Goal: Navigation & Orientation: Find specific page/section

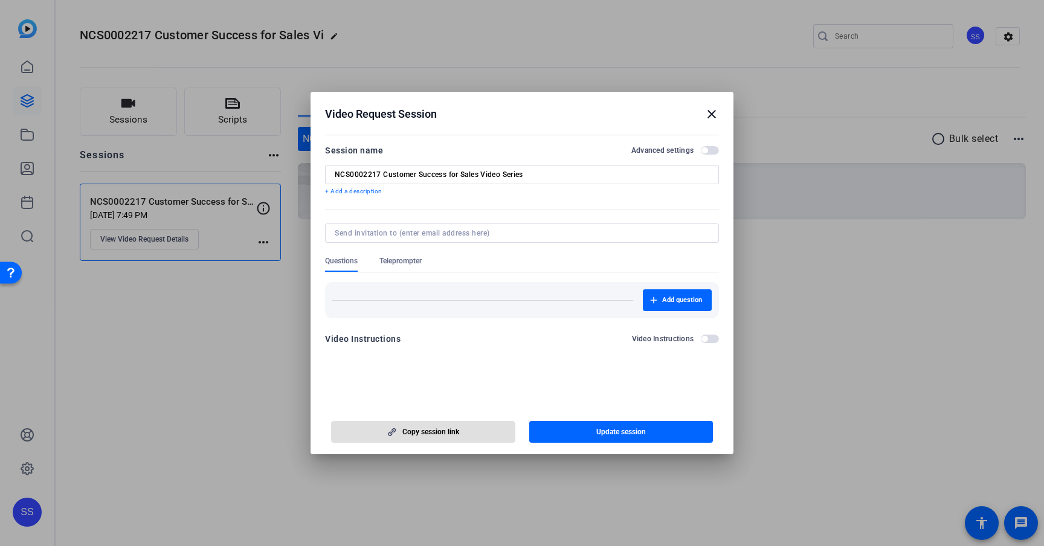
click at [710, 149] on span "button" at bounding box center [710, 150] width 18 height 8
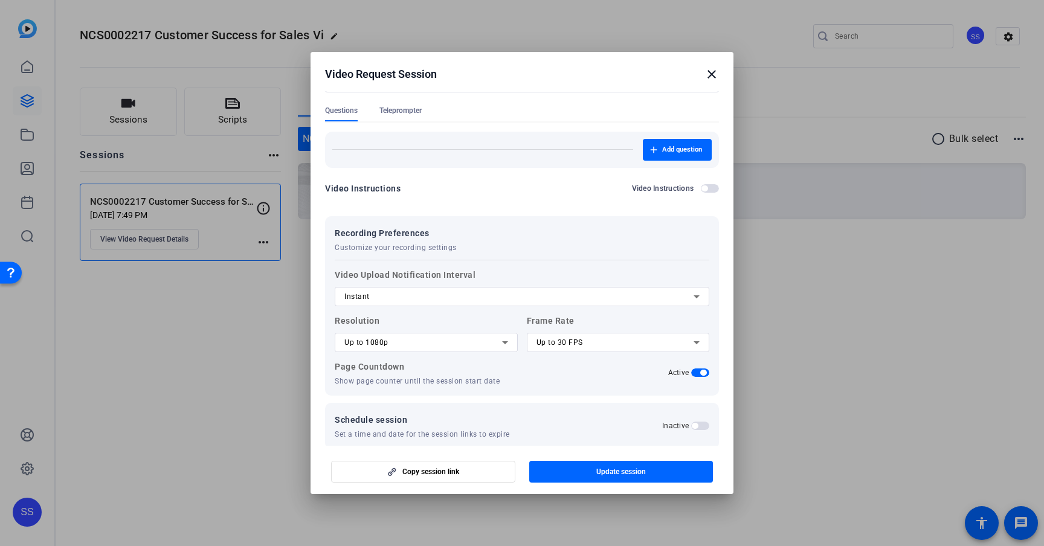
scroll to position [113, 0]
click at [709, 73] on mat-icon "close" at bounding box center [711, 74] width 15 height 15
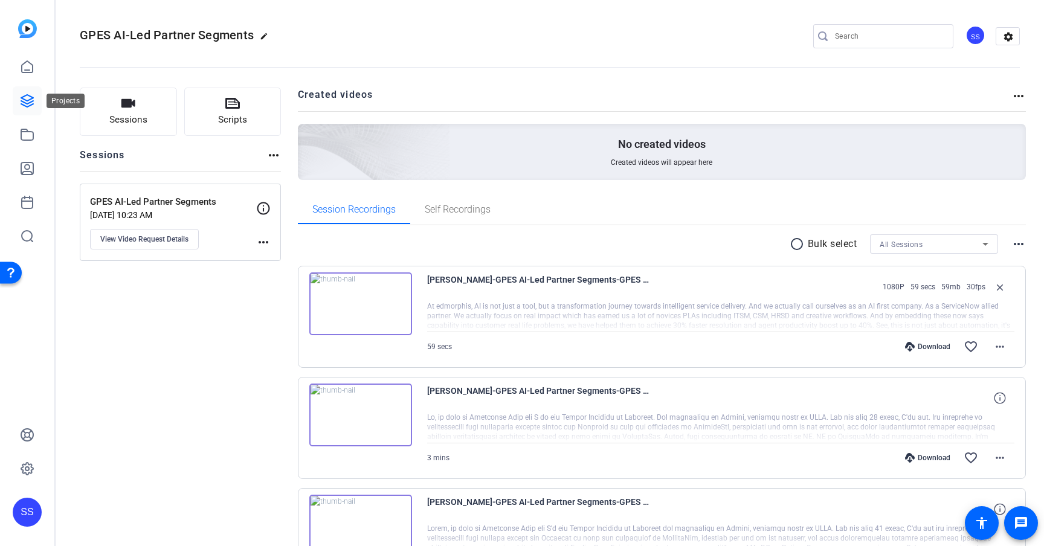
click at [33, 101] on icon at bounding box center [27, 101] width 12 height 12
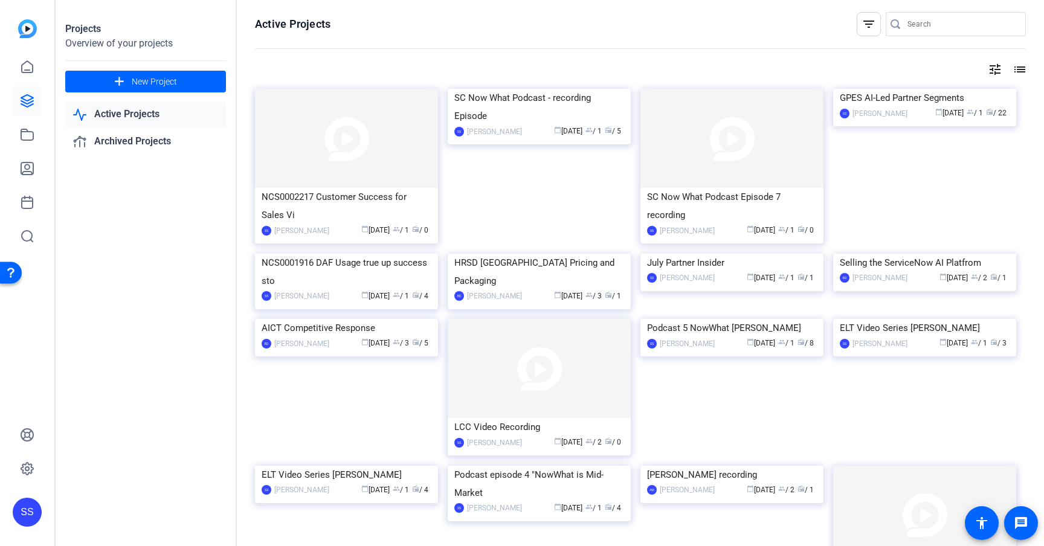
click at [130, 112] on link "Active Projects" at bounding box center [145, 114] width 161 height 25
click at [389, 290] on div "NCS0001916 DAF Usage true up success sto" at bounding box center [347, 272] width 170 height 36
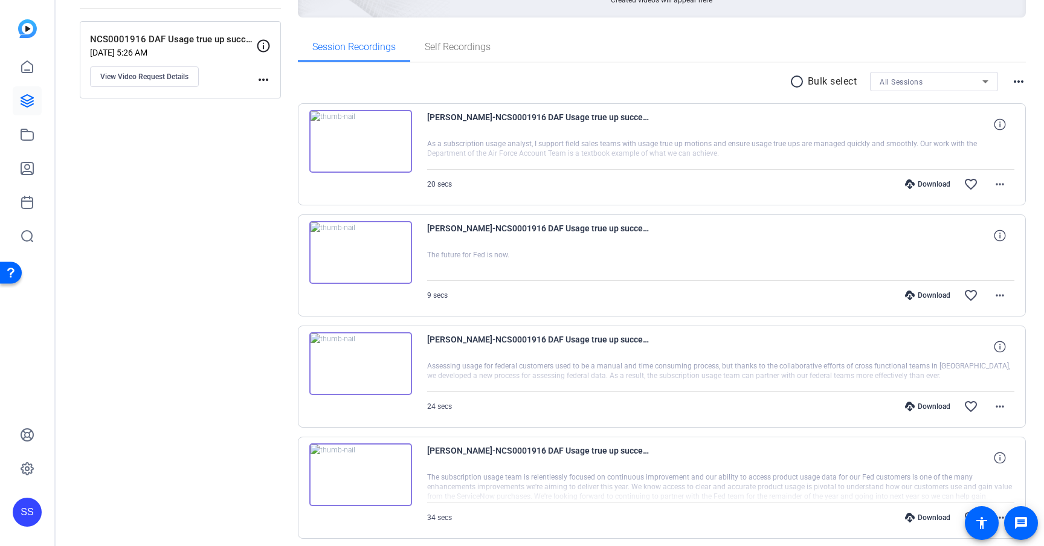
scroll to position [155, 0]
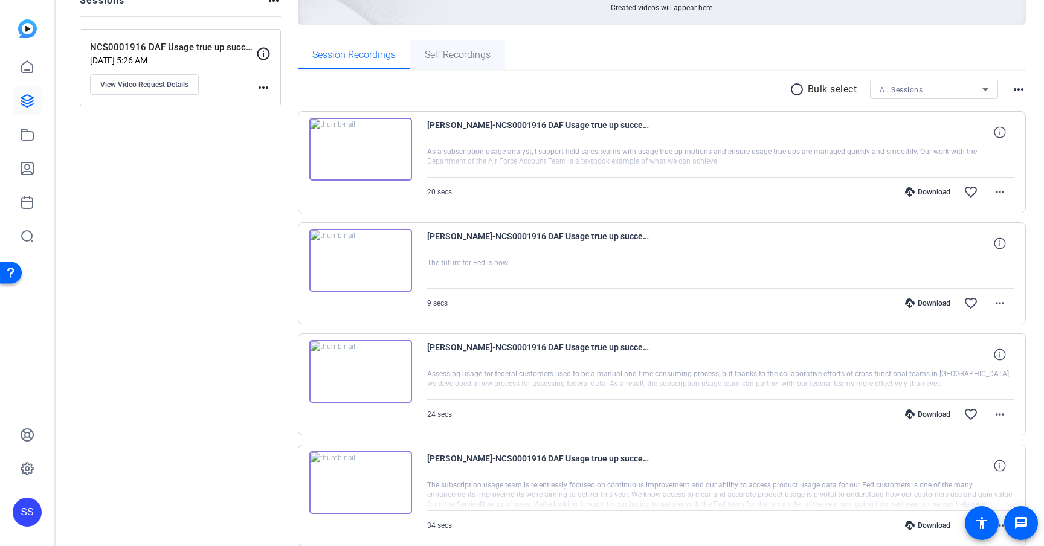
click at [451, 59] on span "Self Recordings" at bounding box center [458, 55] width 66 height 10
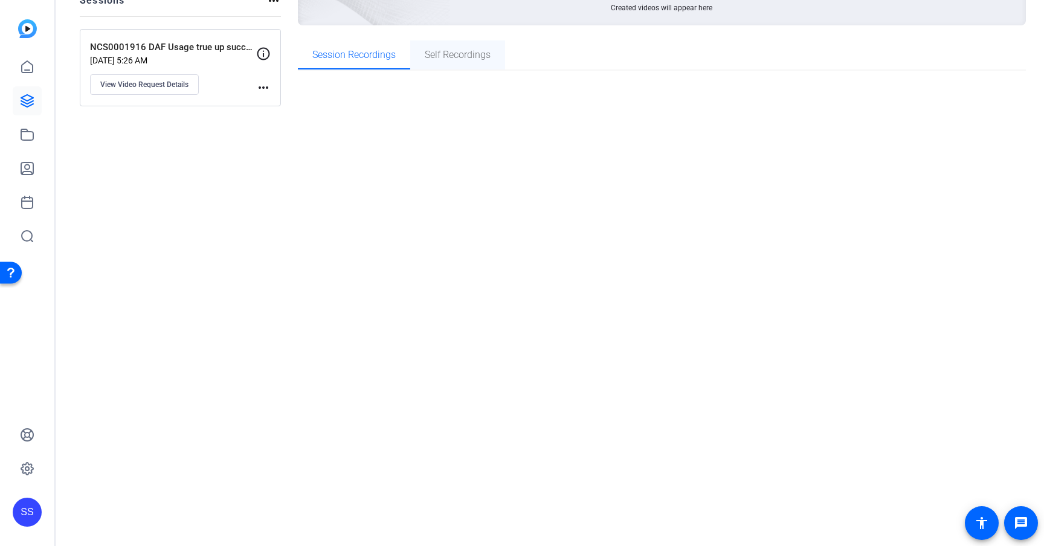
scroll to position [0, 0]
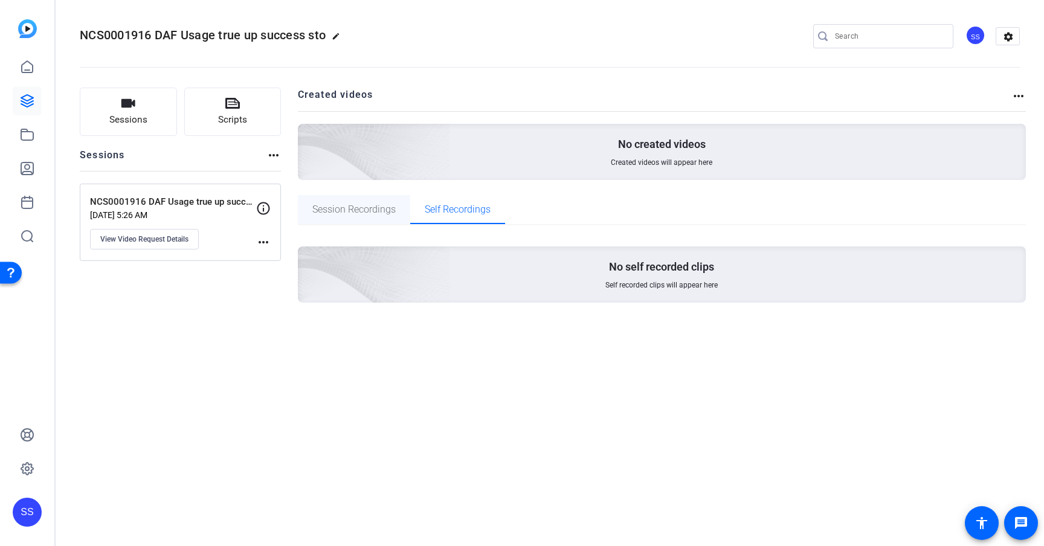
click at [350, 216] on span "Session Recordings" at bounding box center [353, 209] width 83 height 29
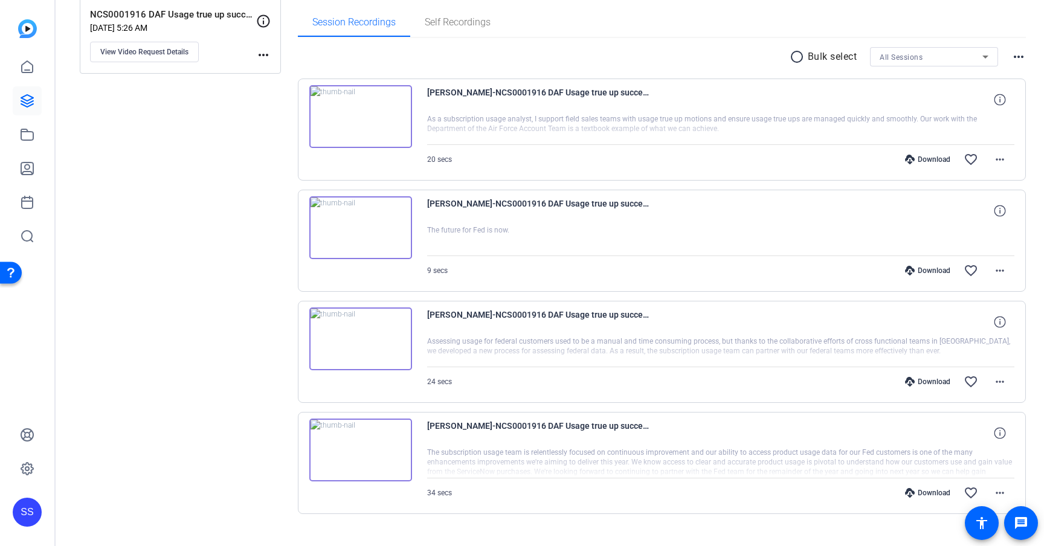
scroll to position [209, 0]
